Goal: Information Seeking & Learning: Learn about a topic

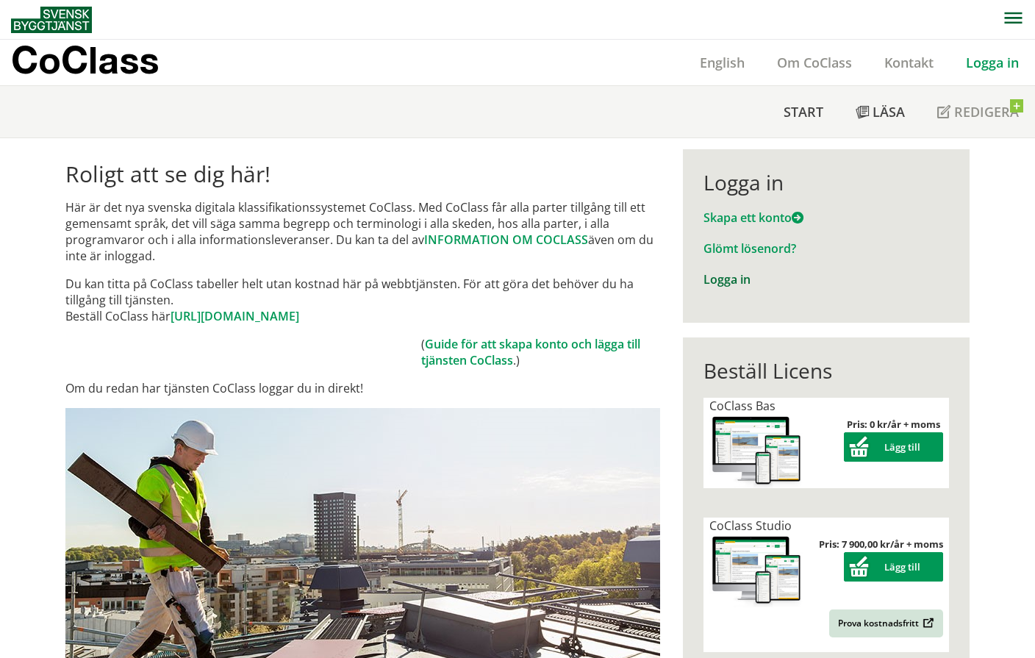
click at [735, 287] on link "Logga in" at bounding box center [726, 279] width 47 height 16
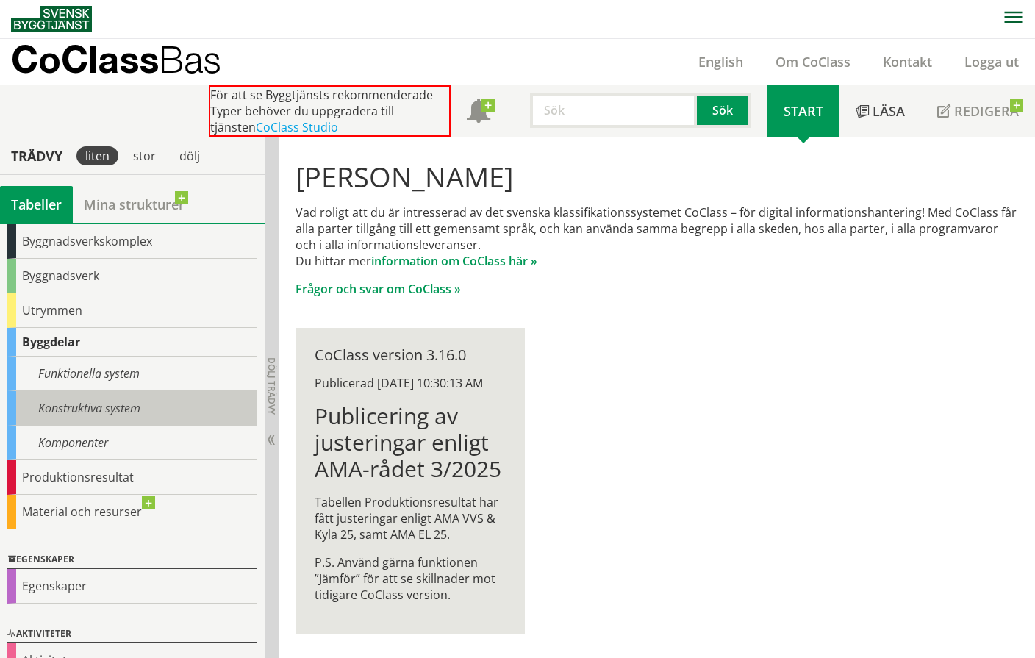
scroll to position [104, 0]
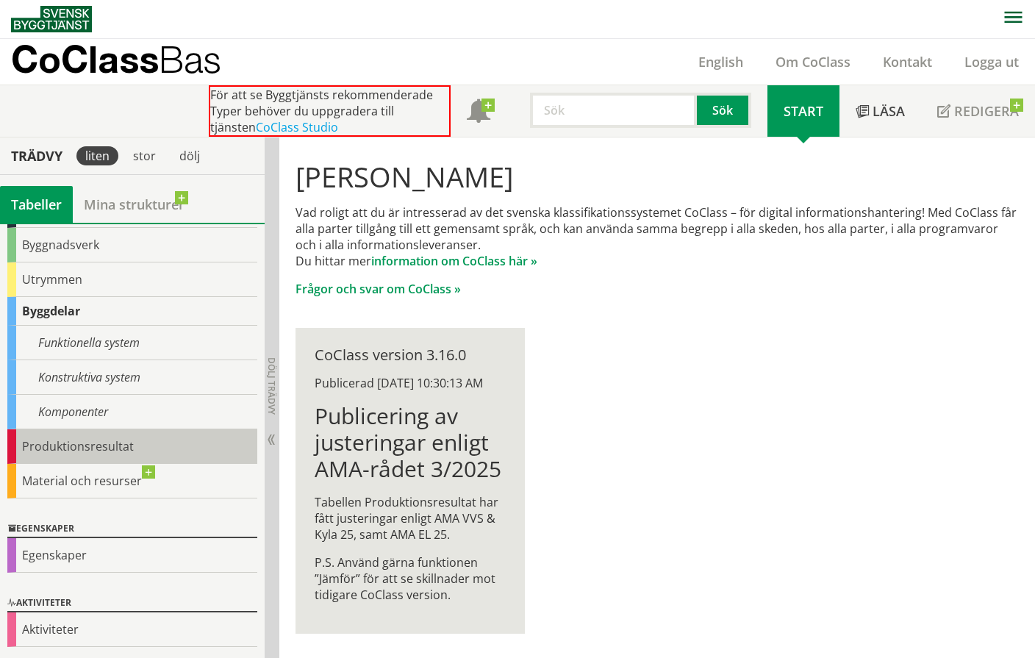
click at [124, 458] on div "Produktionsresultat" at bounding box center [132, 446] width 250 height 35
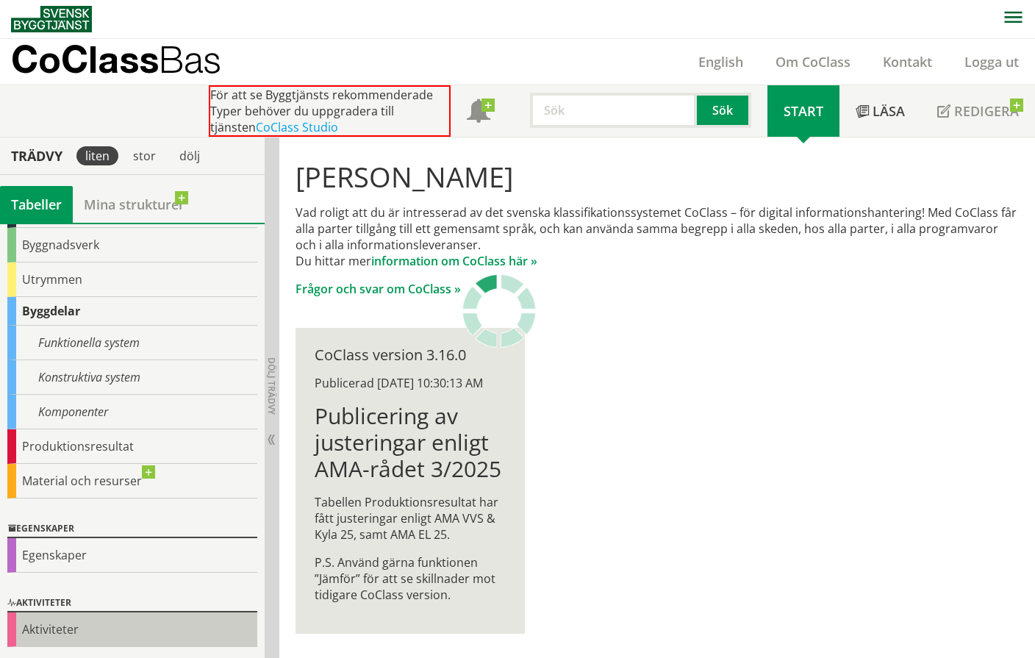
click at [147, 626] on div "Aktiviteter" at bounding box center [132, 629] width 250 height 35
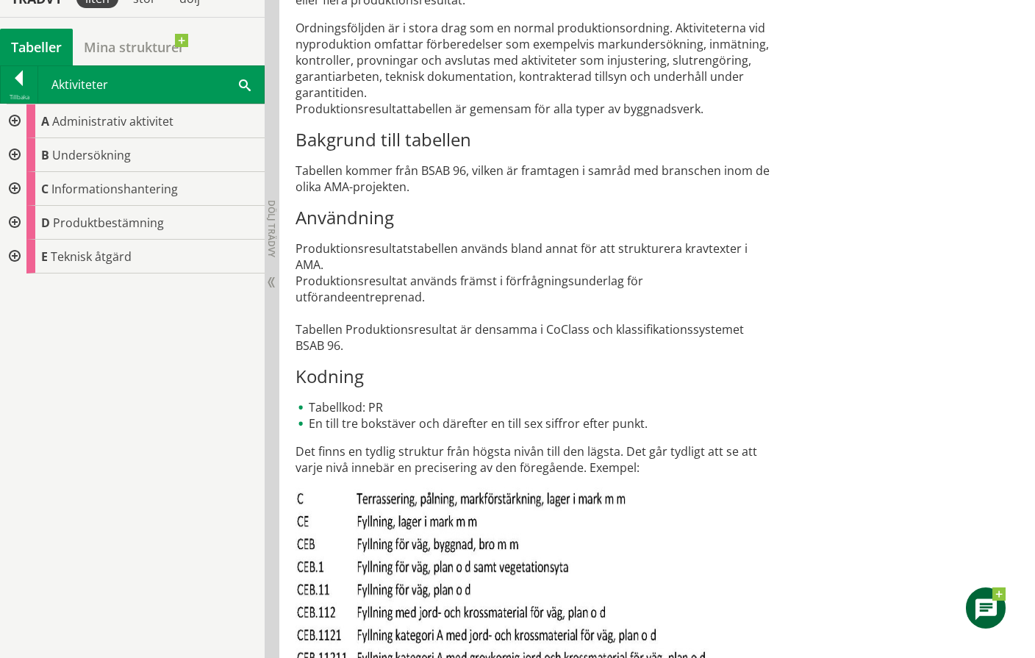
scroll to position [589, 0]
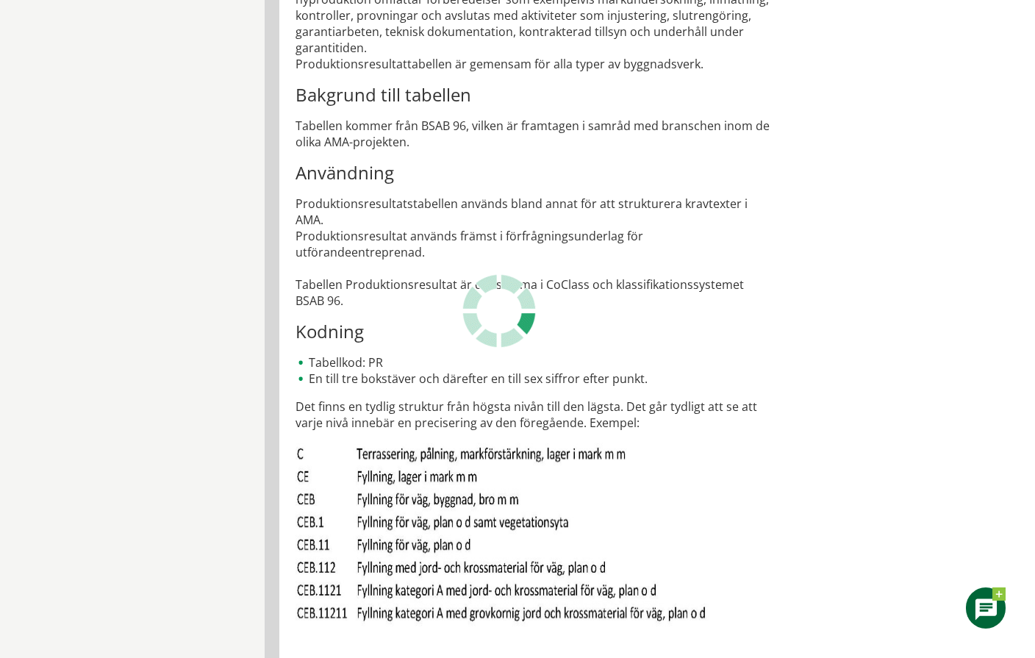
scroll to position [1, 0]
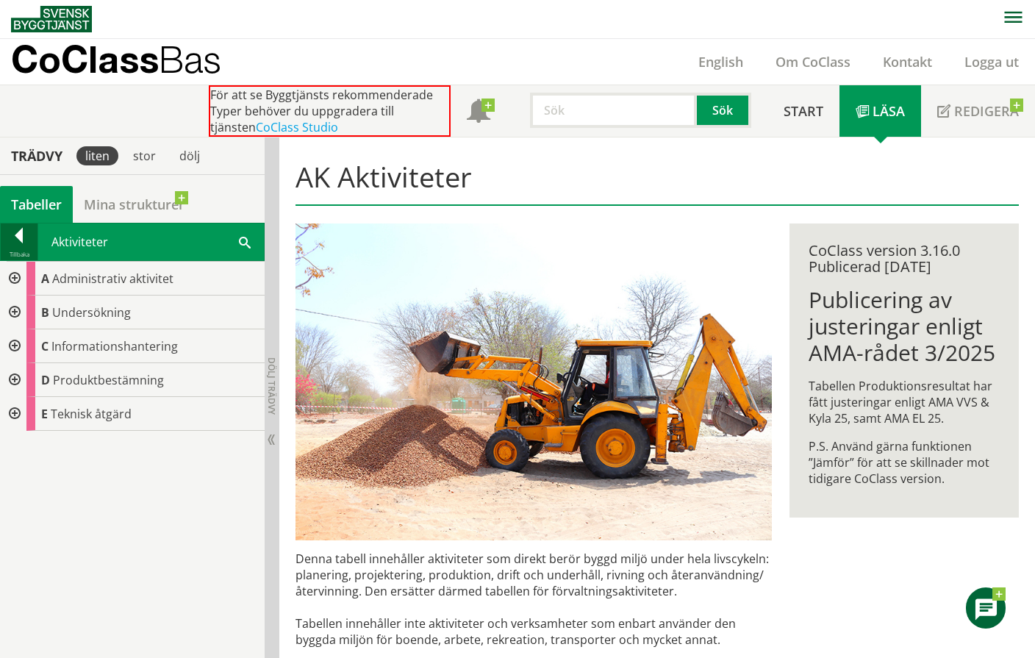
click at [24, 238] on div at bounding box center [19, 238] width 37 height 21
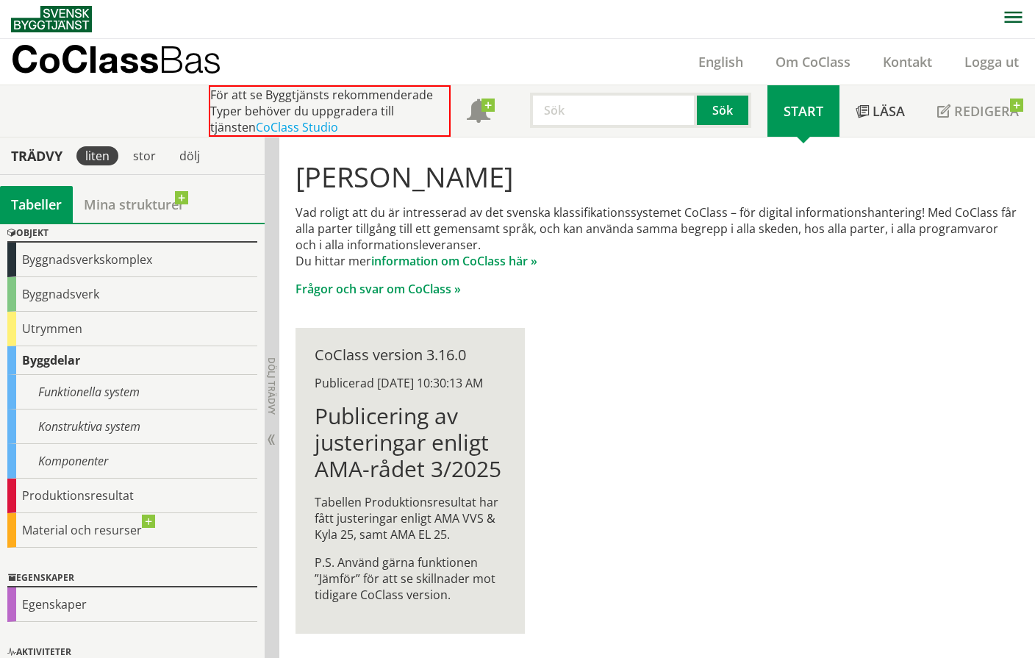
scroll to position [104, 0]
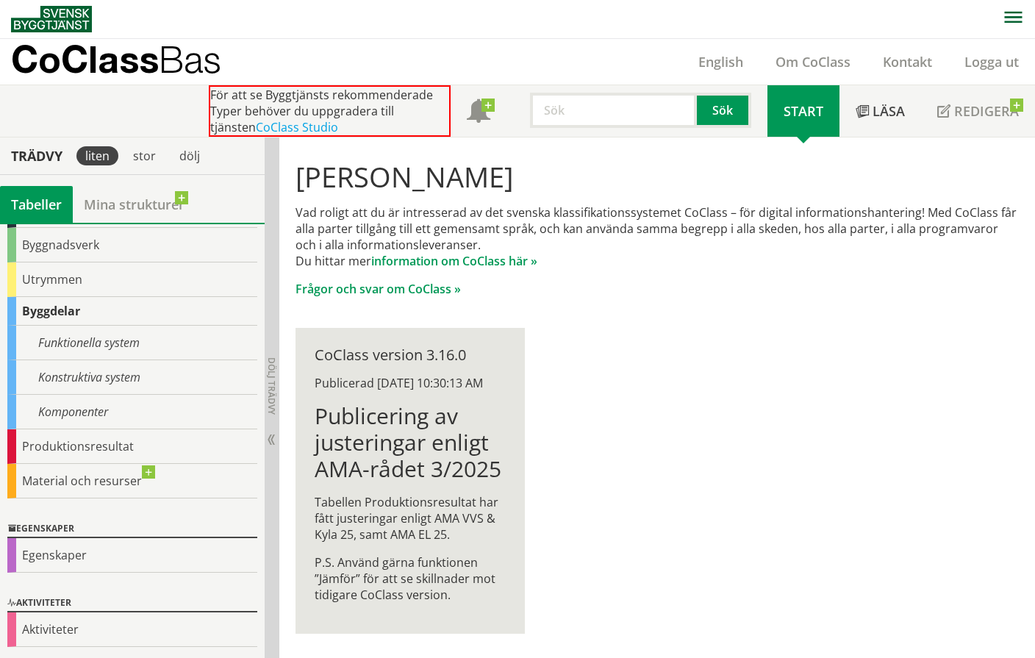
click at [385, 470] on h1 "Publicering av justeringar enligt AMA-rådet 3/2025" at bounding box center [410, 442] width 190 height 79
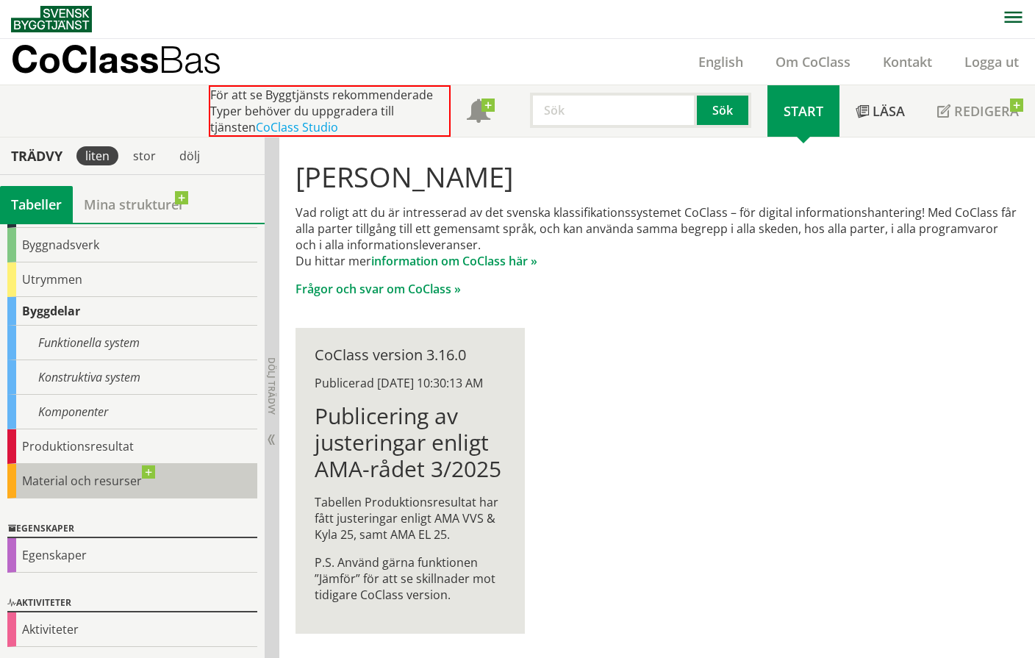
click at [123, 481] on div "Material och resurser" at bounding box center [132, 481] width 250 height 35
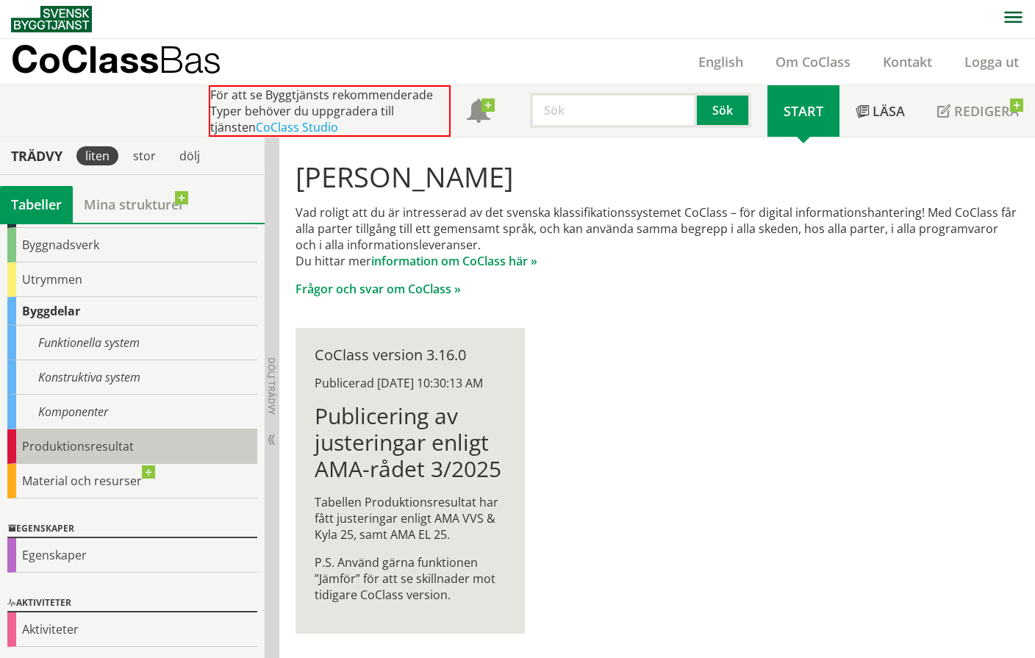
click at [116, 448] on div "Produktionsresultat" at bounding box center [132, 446] width 250 height 35
